Goal: Task Accomplishment & Management: Complete application form

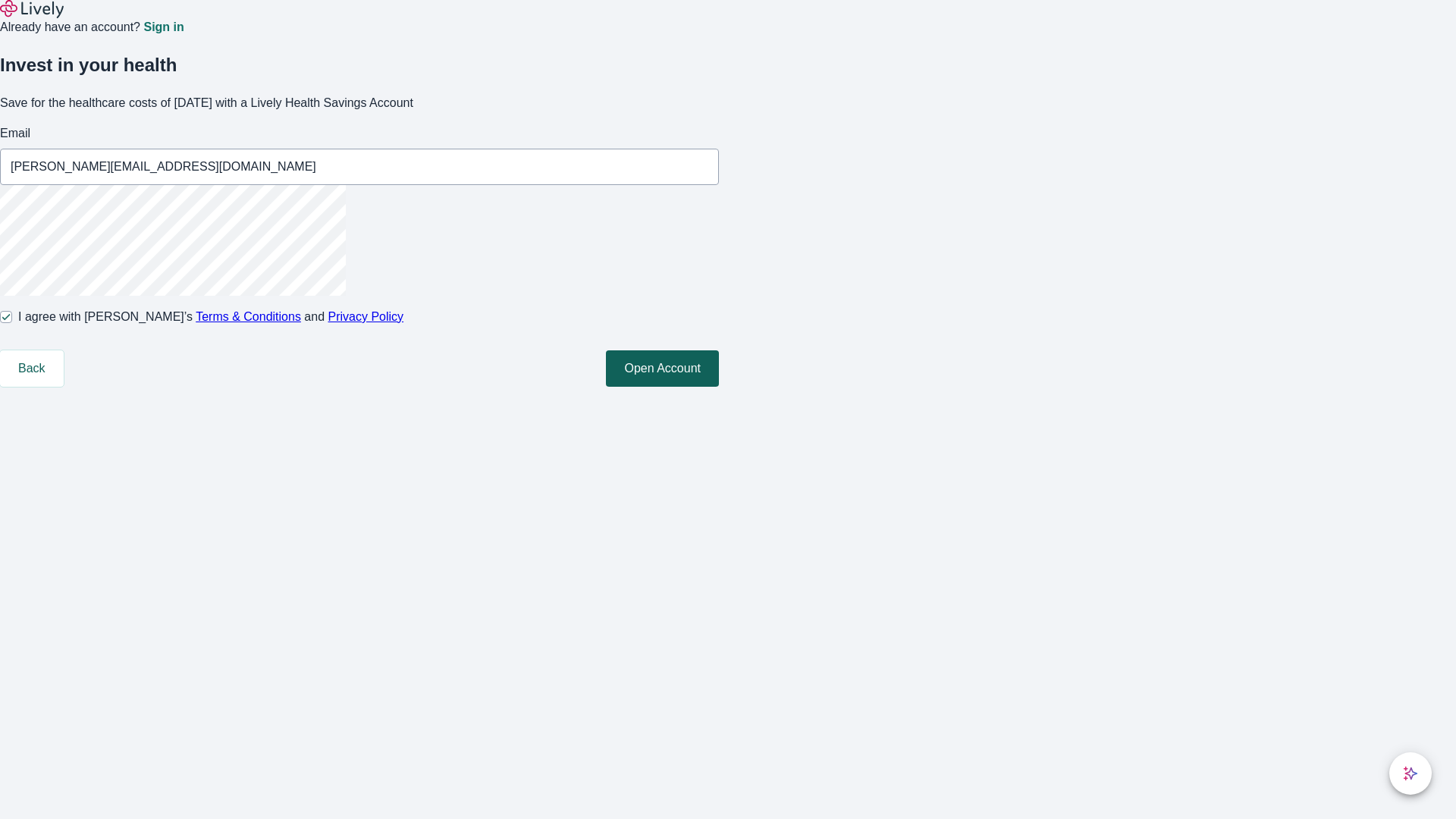
click at [718, 387] on button "Open Account" at bounding box center [663, 369] width 113 height 37
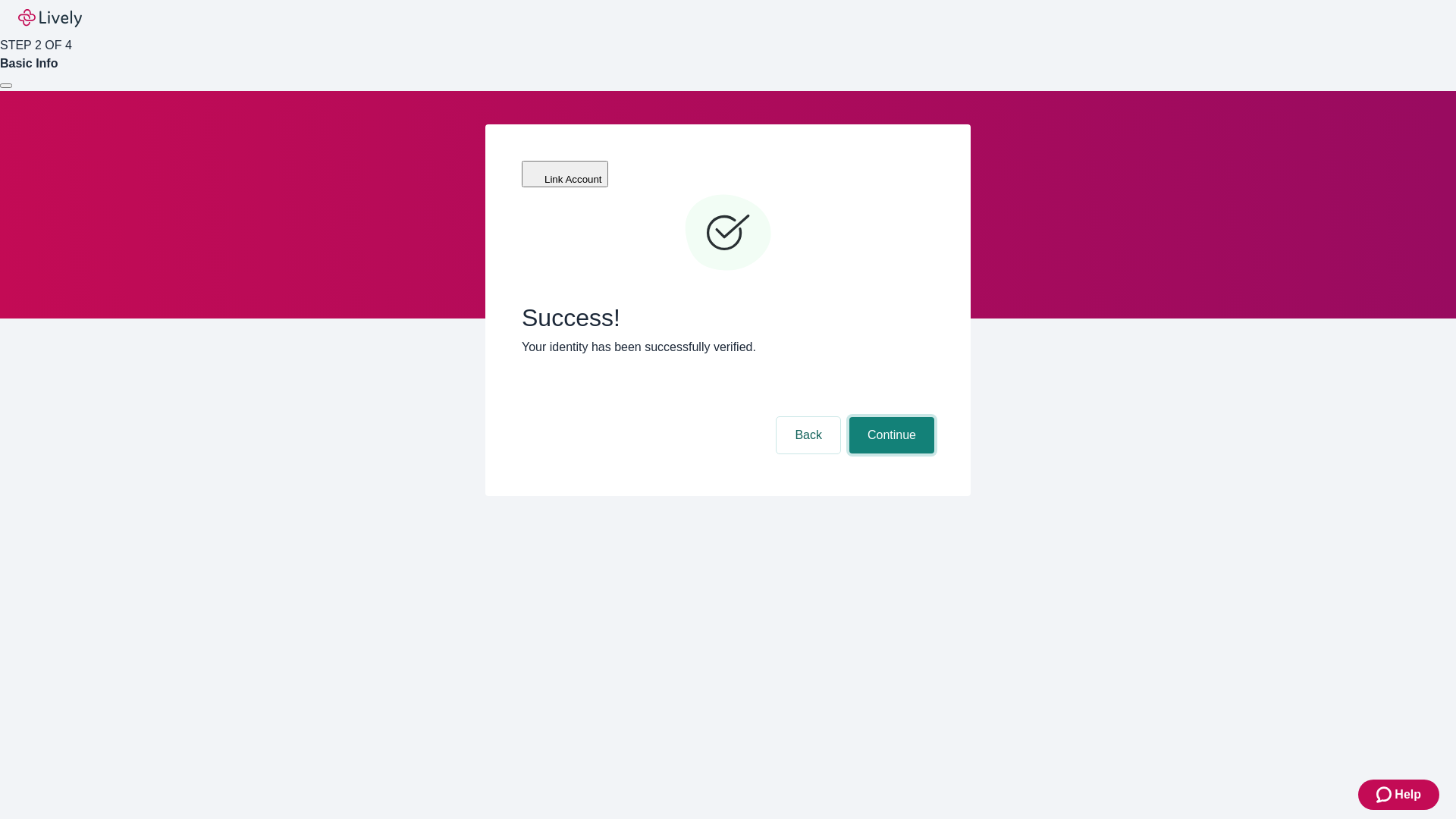
click at [889, 417] on button "Continue" at bounding box center [892, 436] width 85 height 37
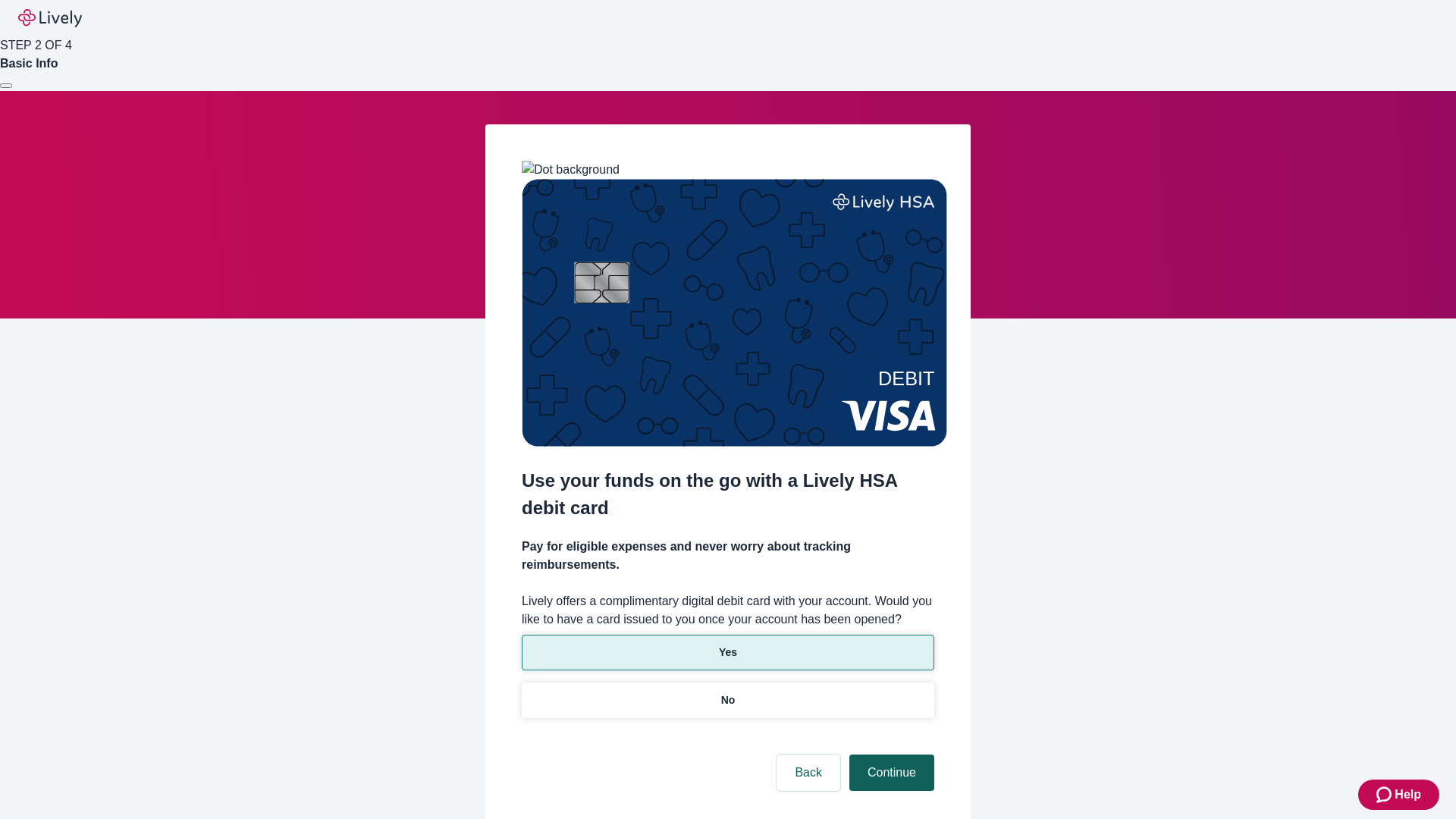
click at [727, 645] on p "Yes" at bounding box center [727, 653] width 18 height 16
click at [889, 755] on button "Continue" at bounding box center [892, 773] width 85 height 37
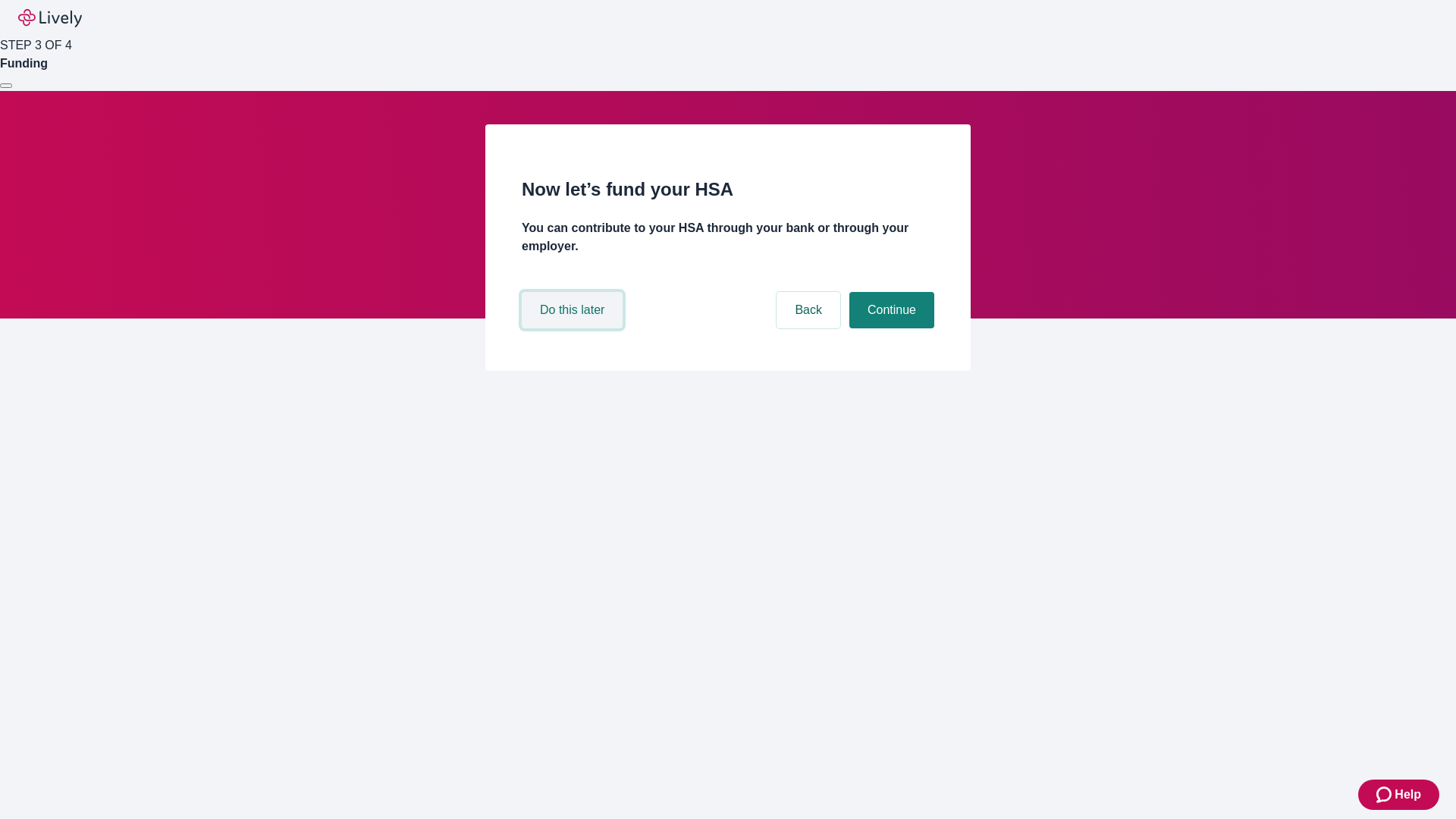
click at [574, 328] on button "Do this later" at bounding box center [572, 310] width 101 height 37
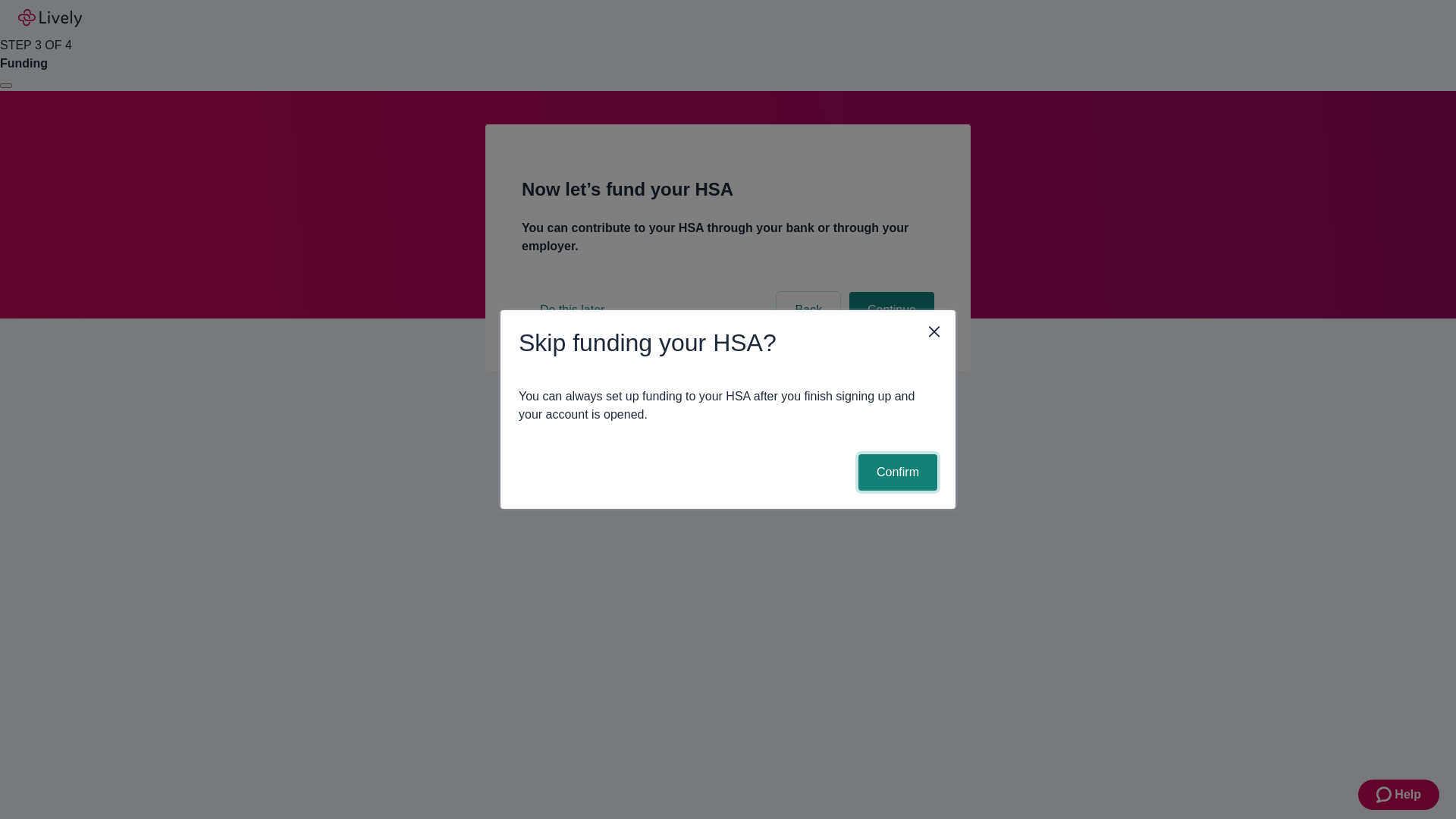
click at [895, 472] on button "Confirm" at bounding box center [898, 473] width 79 height 37
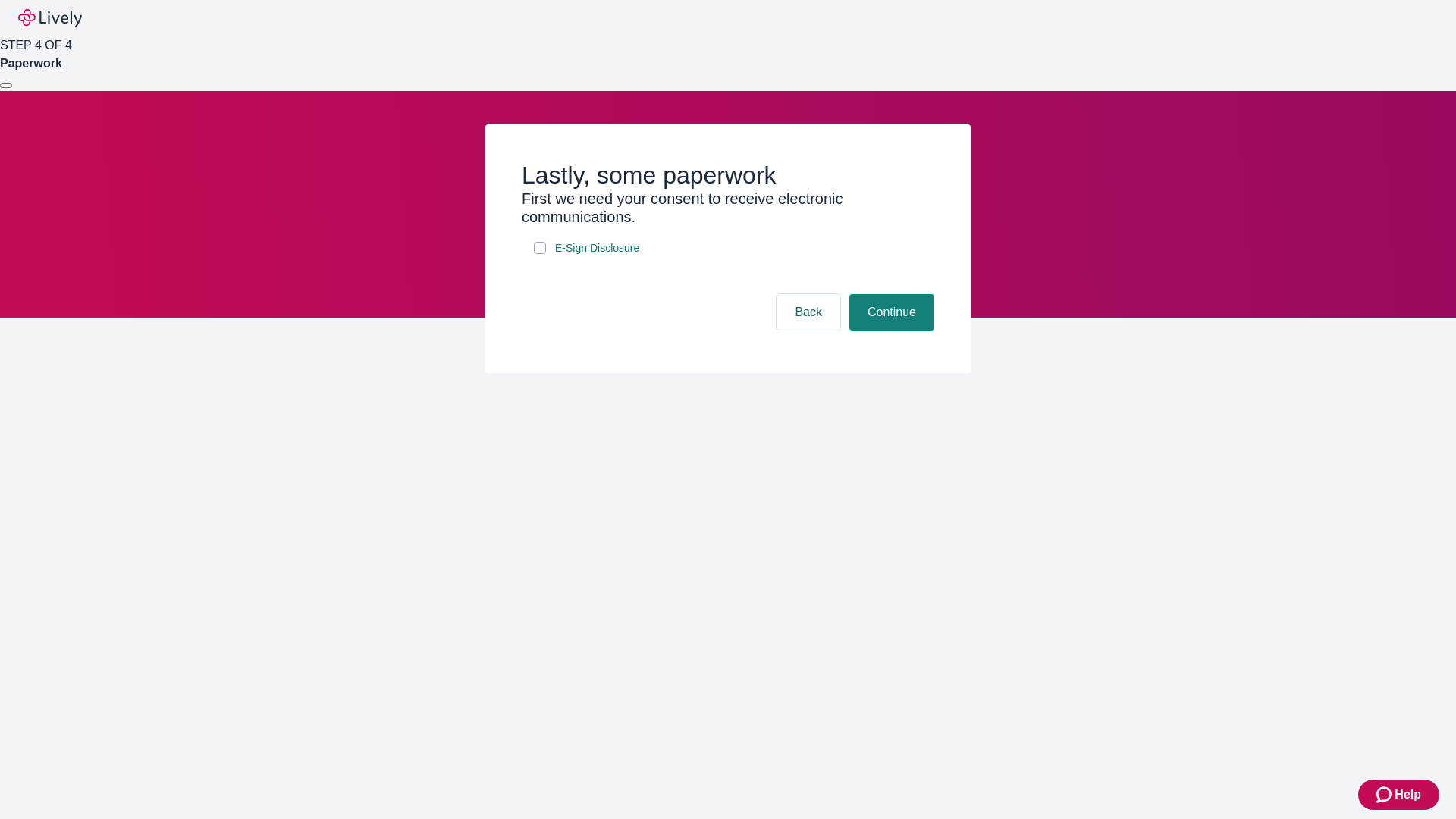
click at [540, 254] on input "E-Sign Disclosure" at bounding box center [540, 248] width 12 height 12
checkbox input "true"
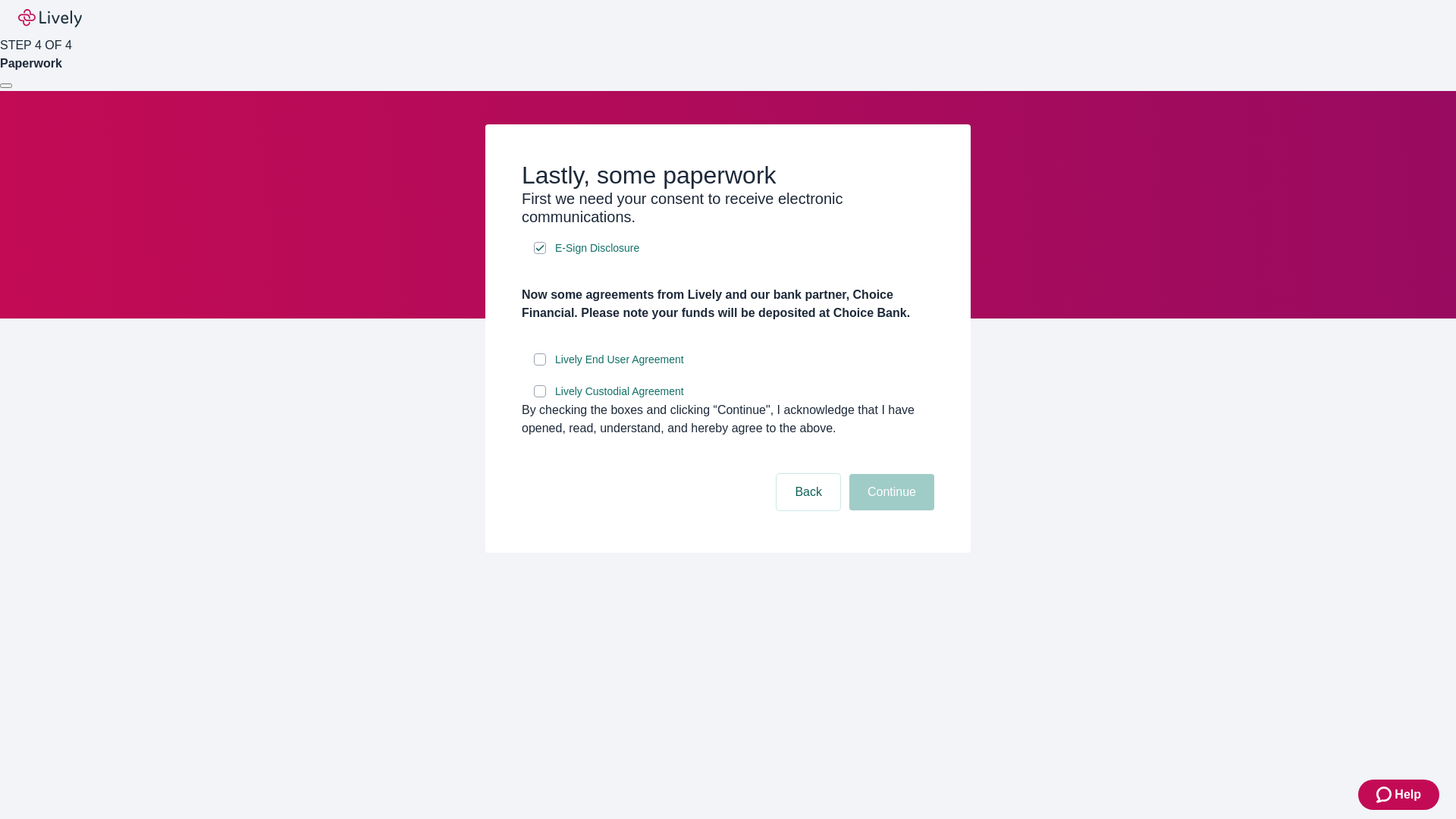
click at [540, 366] on input "Lively End User Agreement" at bounding box center [540, 360] width 12 height 12
checkbox input "true"
click at [540, 397] on input "Lively Custodial Agreement" at bounding box center [540, 391] width 12 height 12
checkbox input "true"
click at [889, 511] on button "Continue" at bounding box center [892, 492] width 85 height 37
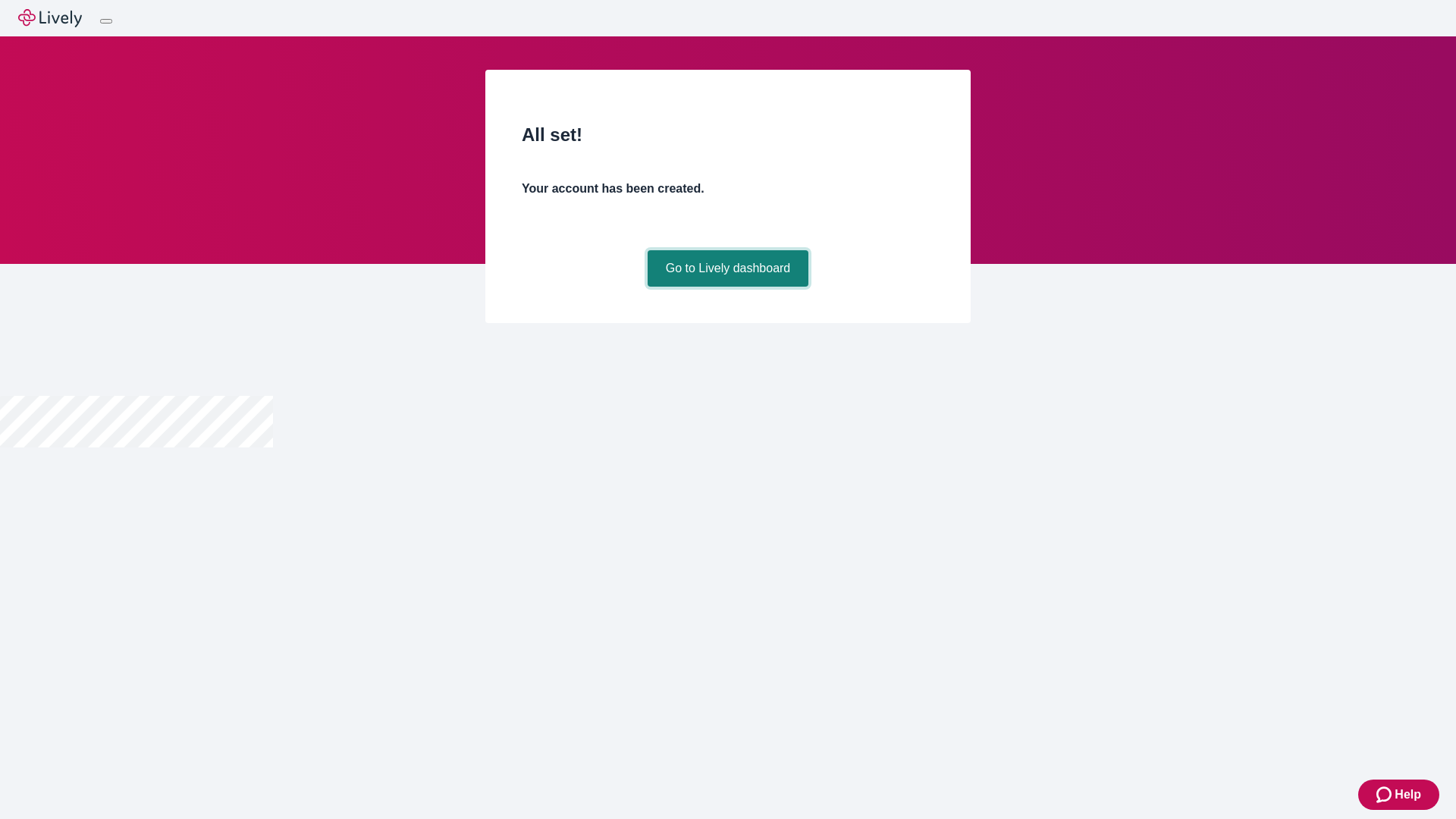
click at [727, 287] on link "Go to Lively dashboard" at bounding box center [728, 268] width 161 height 37
